Goal: Check status

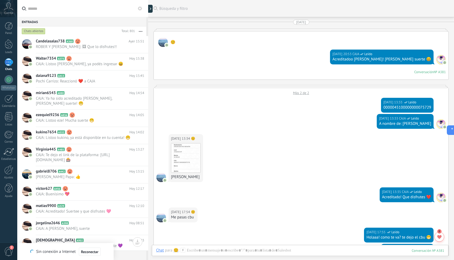
scroll to position [1838, 0]
